Goal: Task Accomplishment & Management: Manage account settings

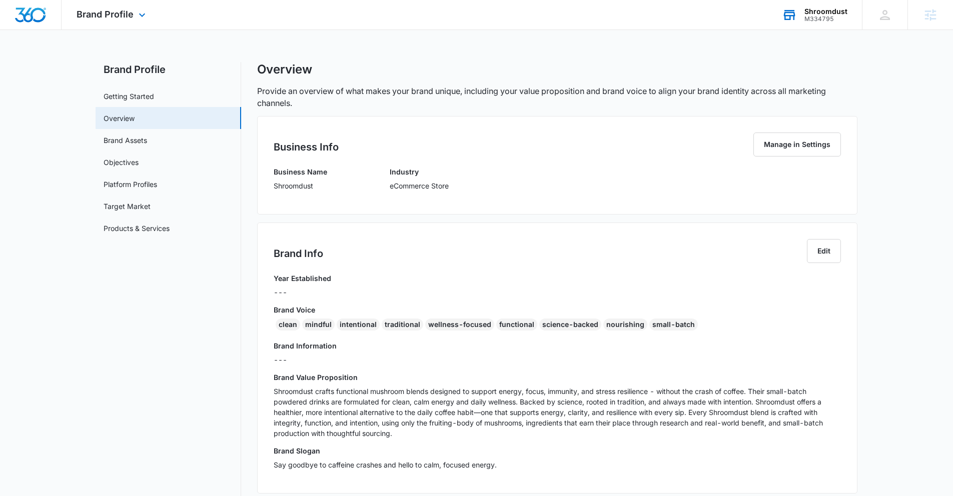
click at [820, 6] on div "Shroomdust M334795 Your Accounts View All" at bounding box center [814, 15] width 95 height 30
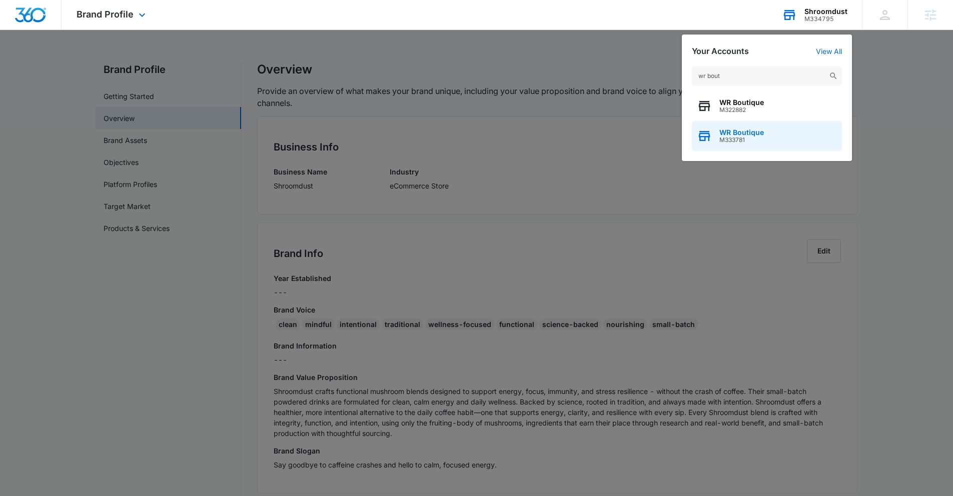
type input "wr bout"
click at [752, 137] on span "M333781" at bounding box center [741, 140] width 45 height 7
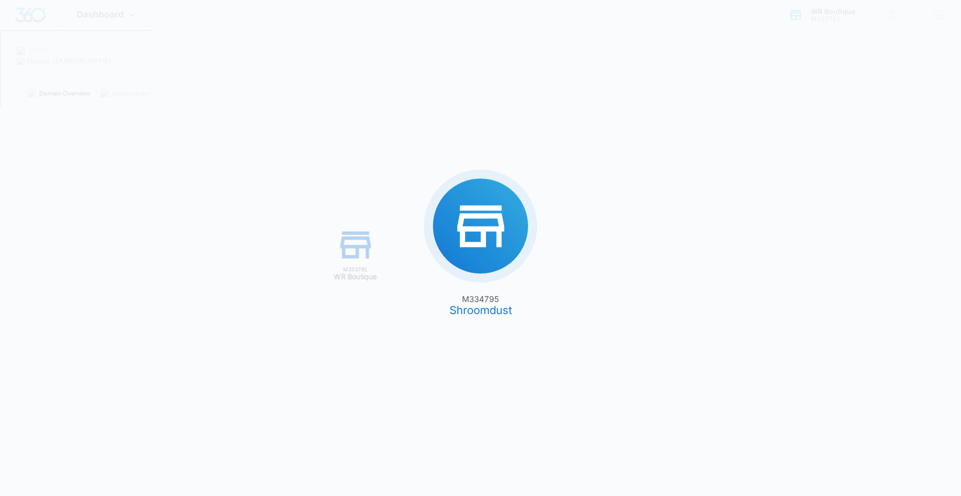
click at [751, 138] on div "M334795 Shroomdust M333781 WR Boutique" at bounding box center [480, 248] width 961 height 496
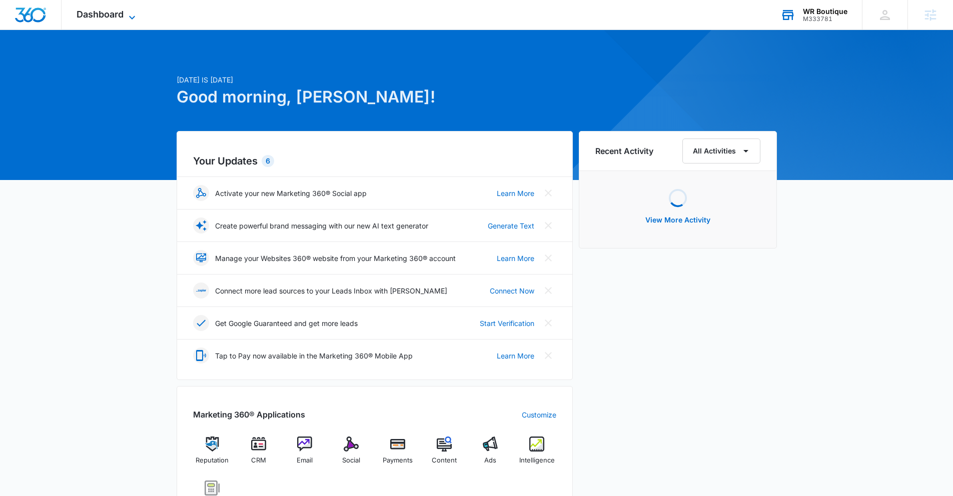
click at [130, 14] on icon at bounding box center [132, 18] width 12 height 12
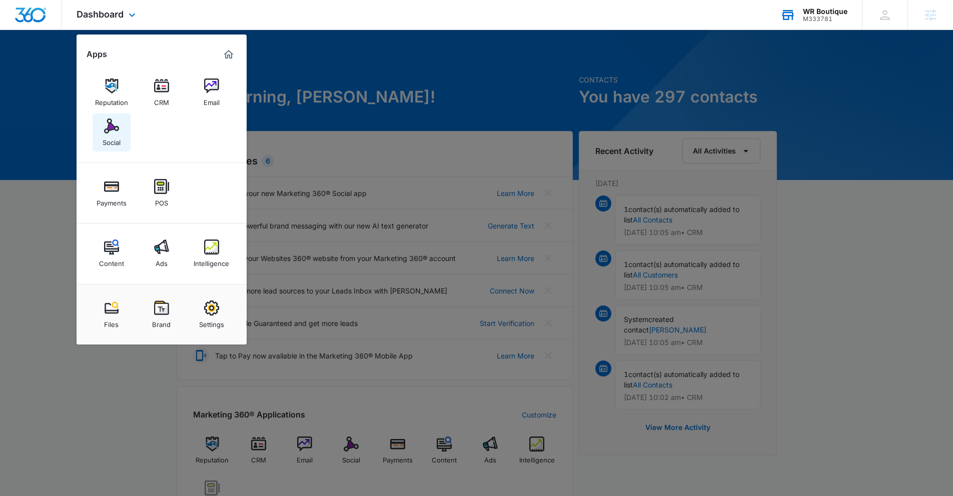
click at [114, 136] on div "Social" at bounding box center [112, 140] width 18 height 13
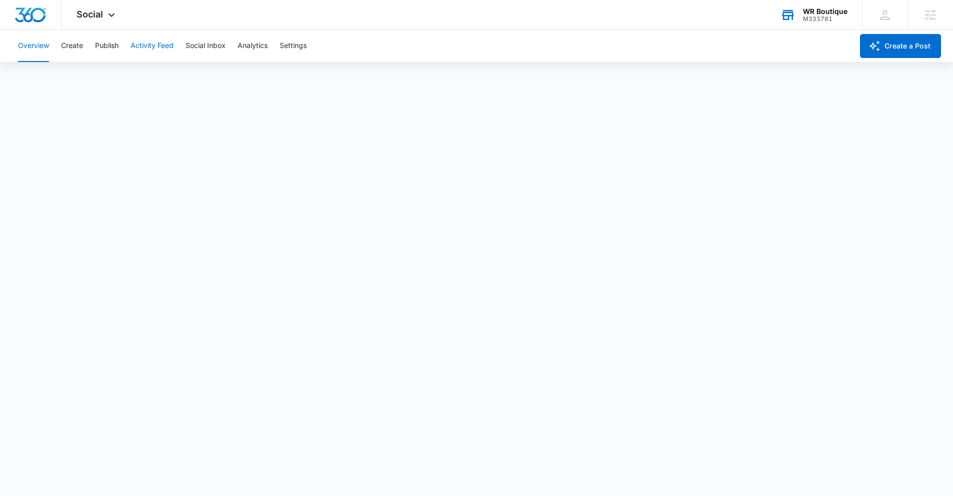
click at [141, 36] on button "Activity Feed" at bounding box center [152, 46] width 43 height 32
click at [111, 50] on button "Publish" at bounding box center [107, 46] width 24 height 32
